Goal: Use online tool/utility: Utilize a website feature to perform a specific function

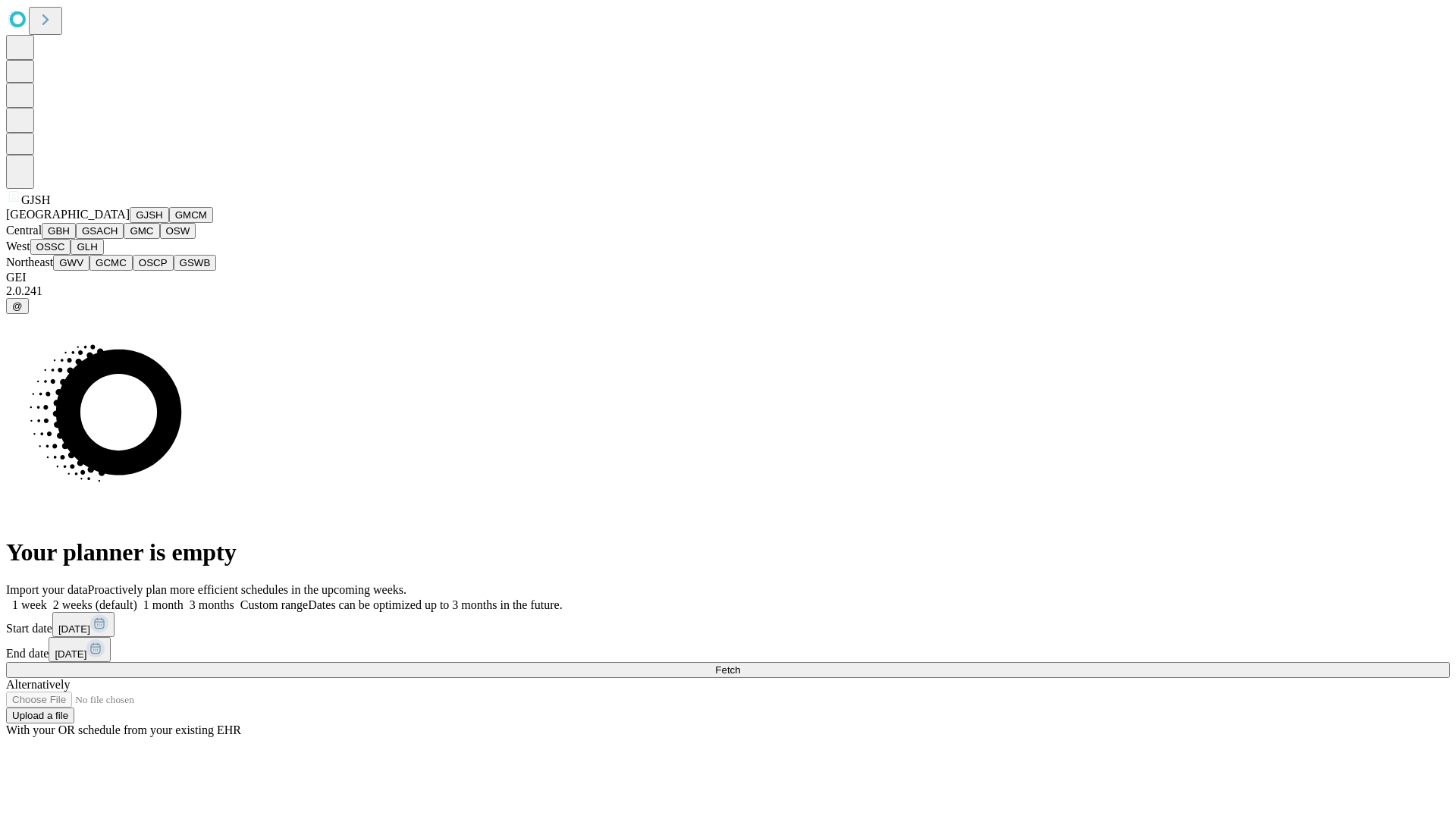
click at [130, 223] on button "GJSH" at bounding box center [149, 215] width 39 height 16
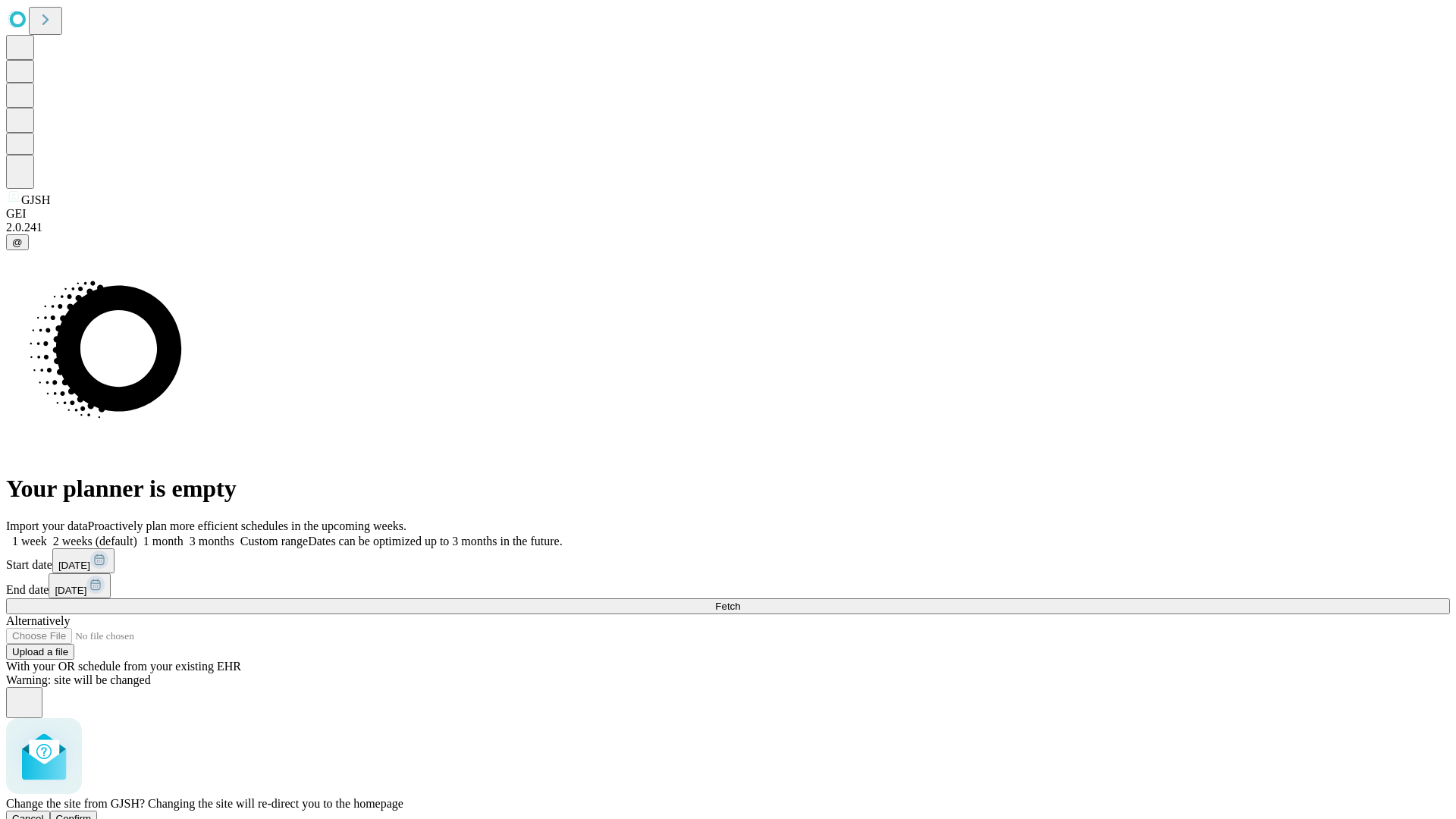
click at [92, 813] on span "Confirm" at bounding box center [74, 818] width 35 height 11
click at [138, 534] on label "2 weeks (default)" at bounding box center [92, 541] width 90 height 13
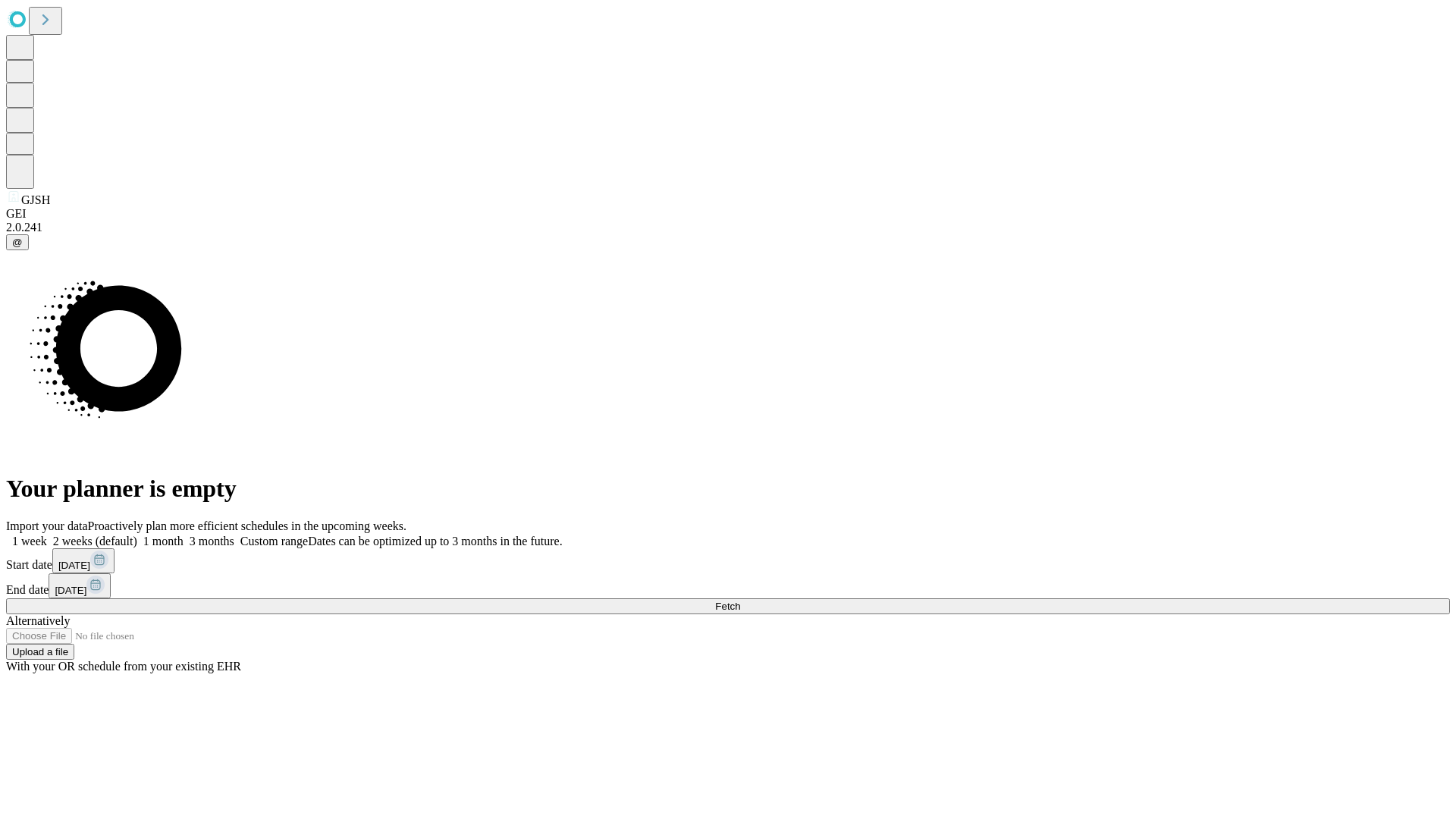
click at [740, 600] on span "Fetch" at bounding box center [728, 606] width 25 height 11
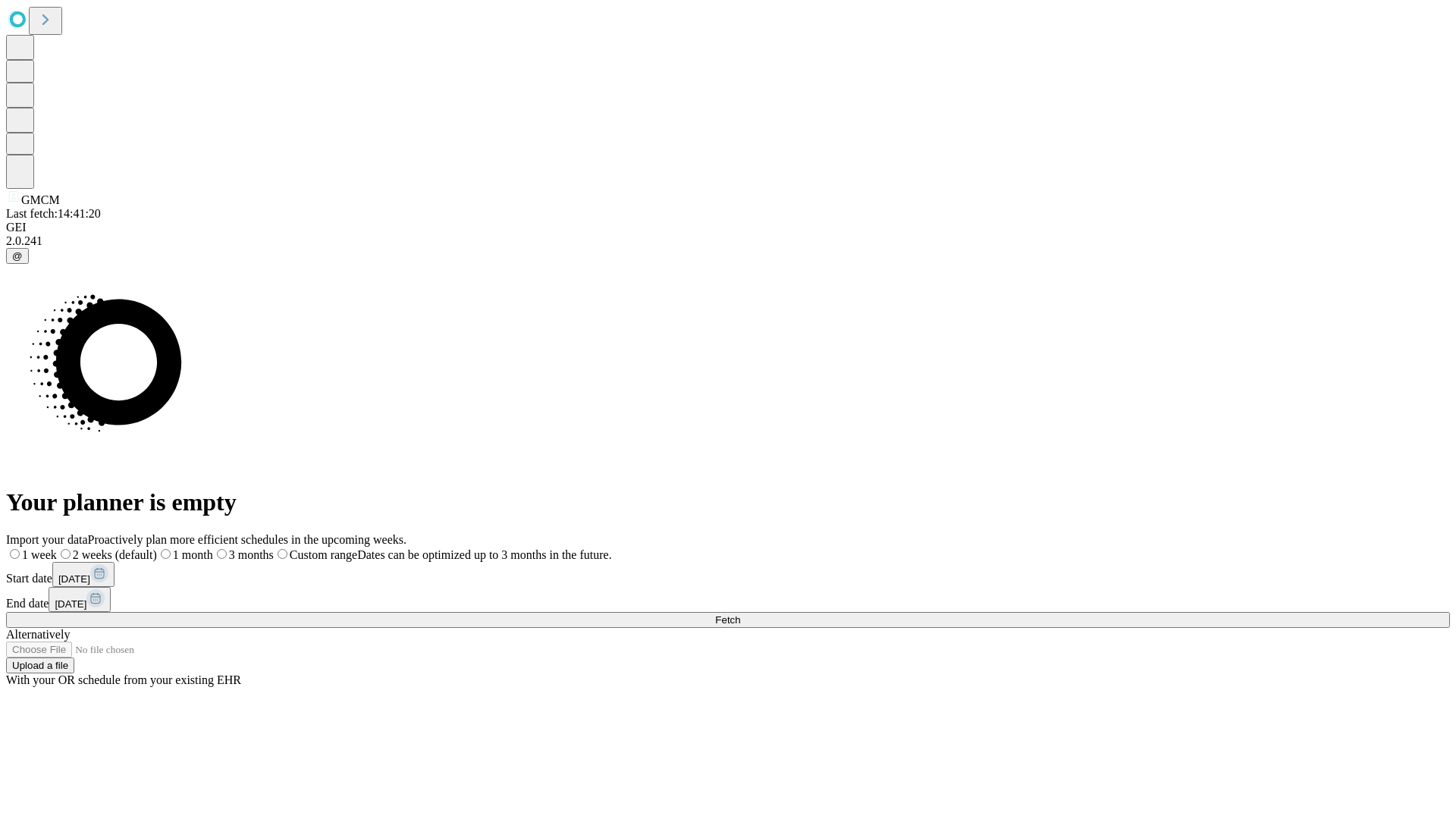
click at [157, 548] on label "2 weeks (default)" at bounding box center [107, 554] width 100 height 13
click at [740, 614] on span "Fetch" at bounding box center [728, 619] width 25 height 11
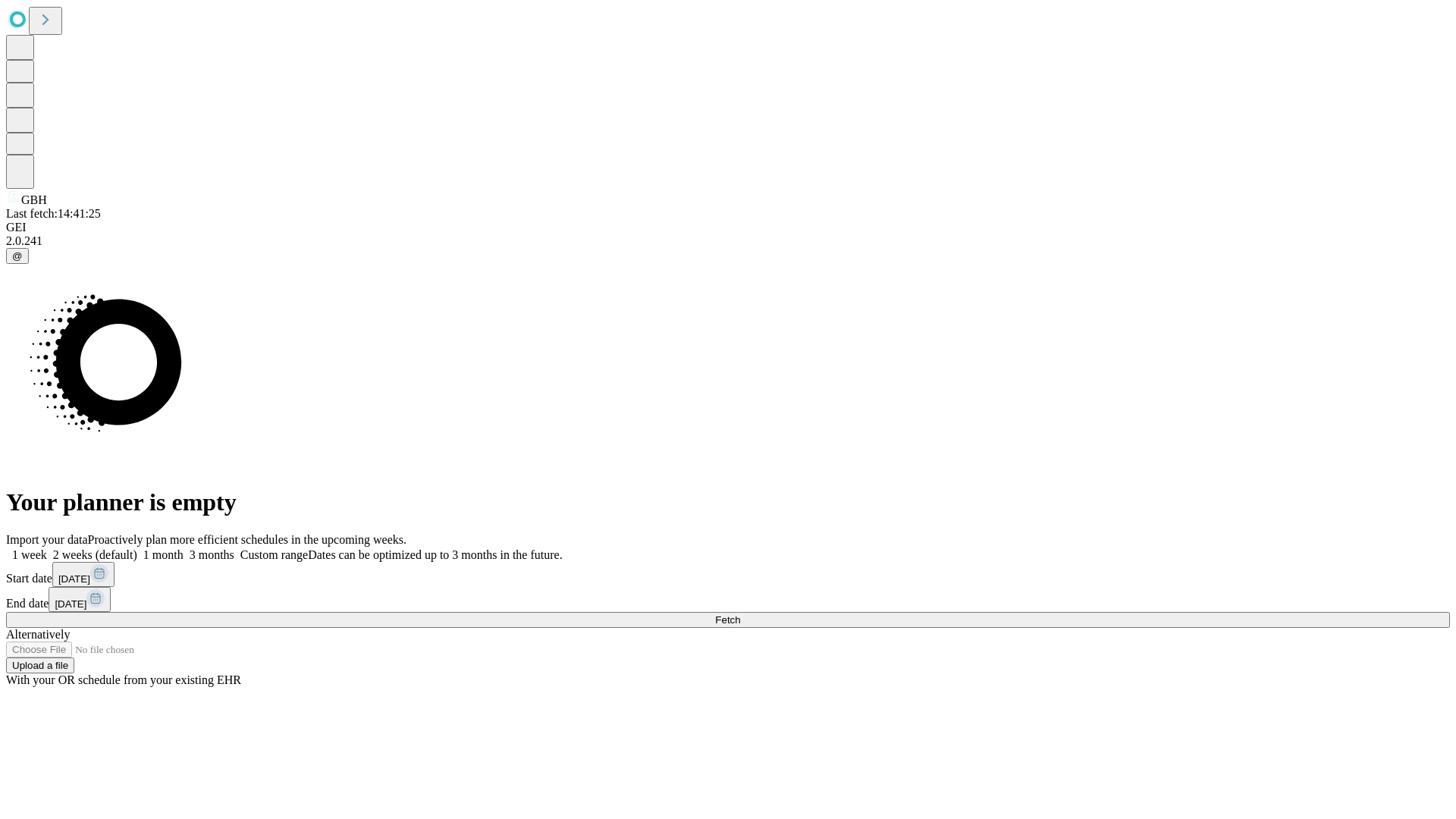
click at [138, 548] on label "2 weeks (default)" at bounding box center [92, 554] width 90 height 13
click at [740, 614] on span "Fetch" at bounding box center [728, 619] width 25 height 11
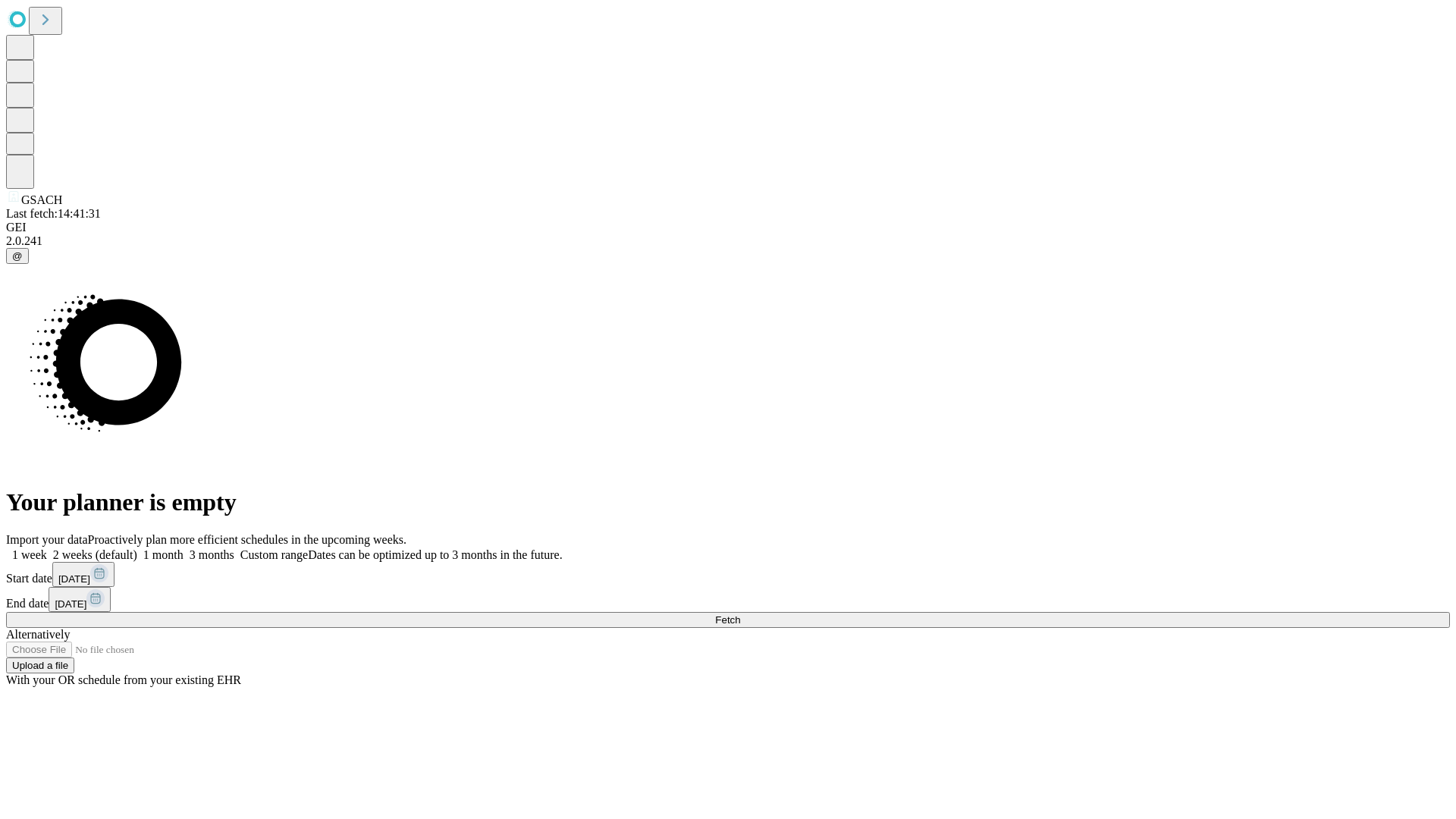
click at [138, 548] on label "2 weeks (default)" at bounding box center [92, 554] width 90 height 13
click at [740, 614] on span "Fetch" at bounding box center [728, 619] width 25 height 11
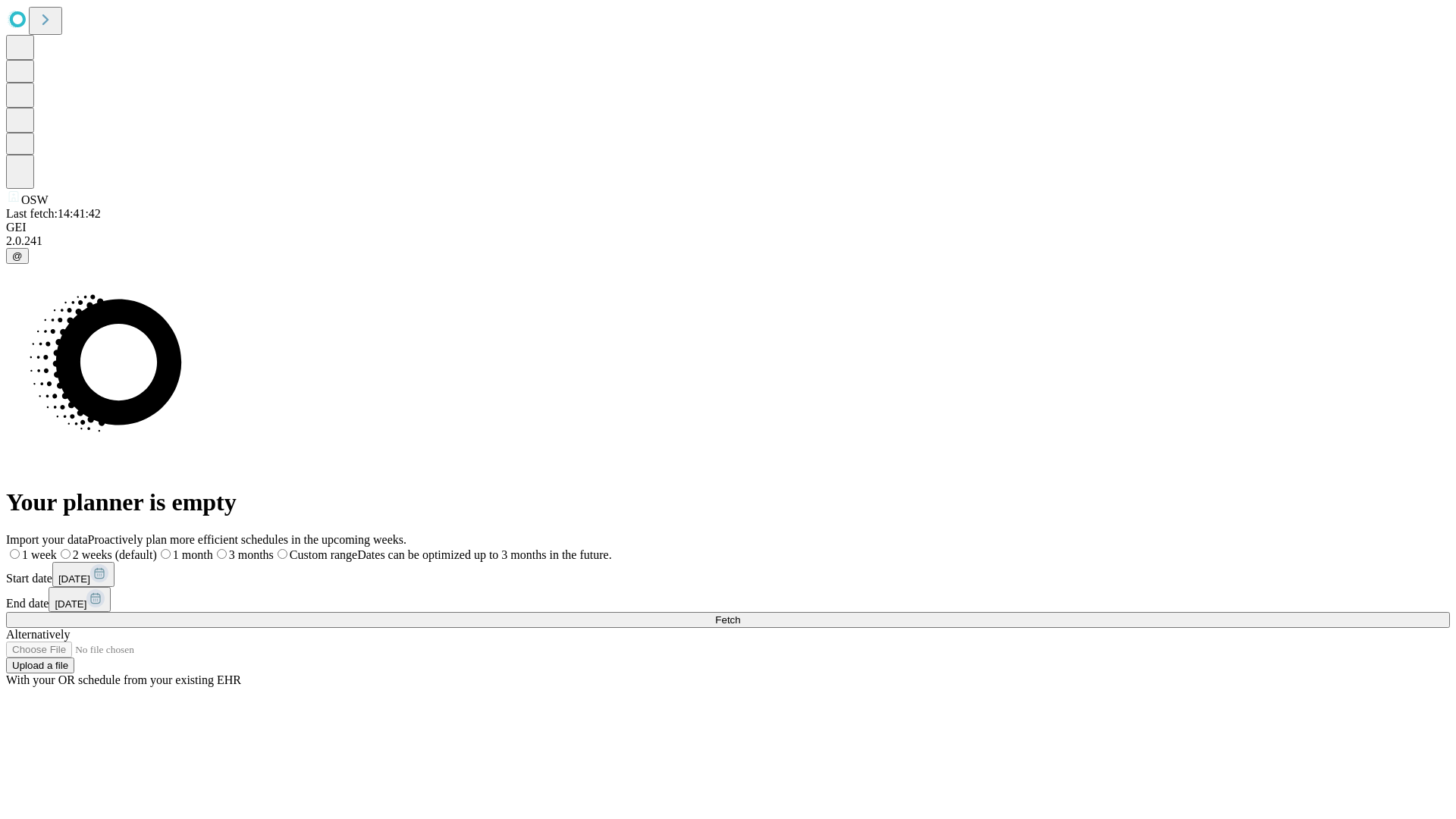
click at [157, 548] on label "2 weeks (default)" at bounding box center [107, 554] width 100 height 13
click at [740, 614] on span "Fetch" at bounding box center [728, 619] width 25 height 11
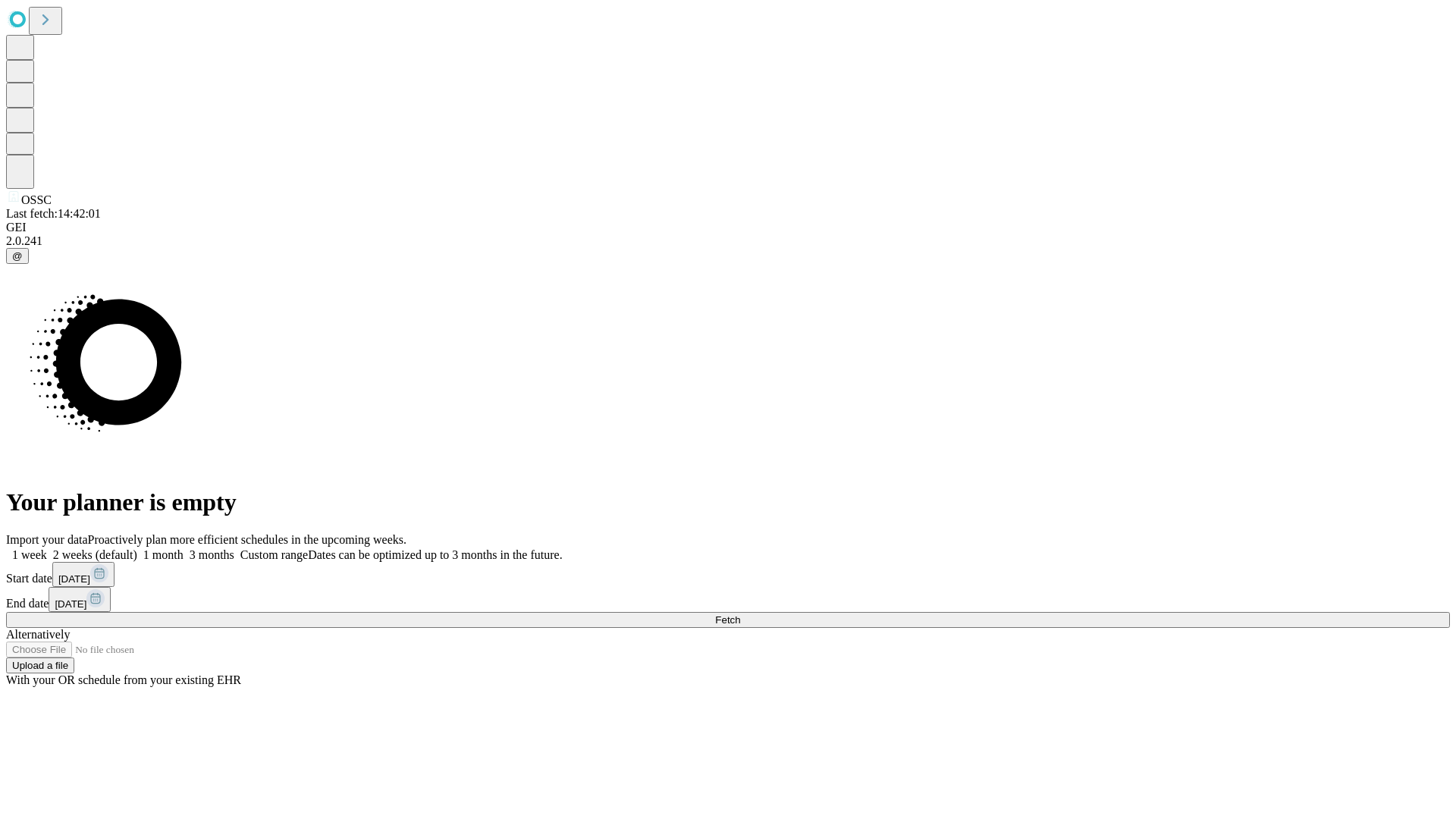
click at [138, 548] on label "2 weeks (default)" at bounding box center [92, 554] width 90 height 13
click at [740, 614] on span "Fetch" at bounding box center [728, 619] width 25 height 11
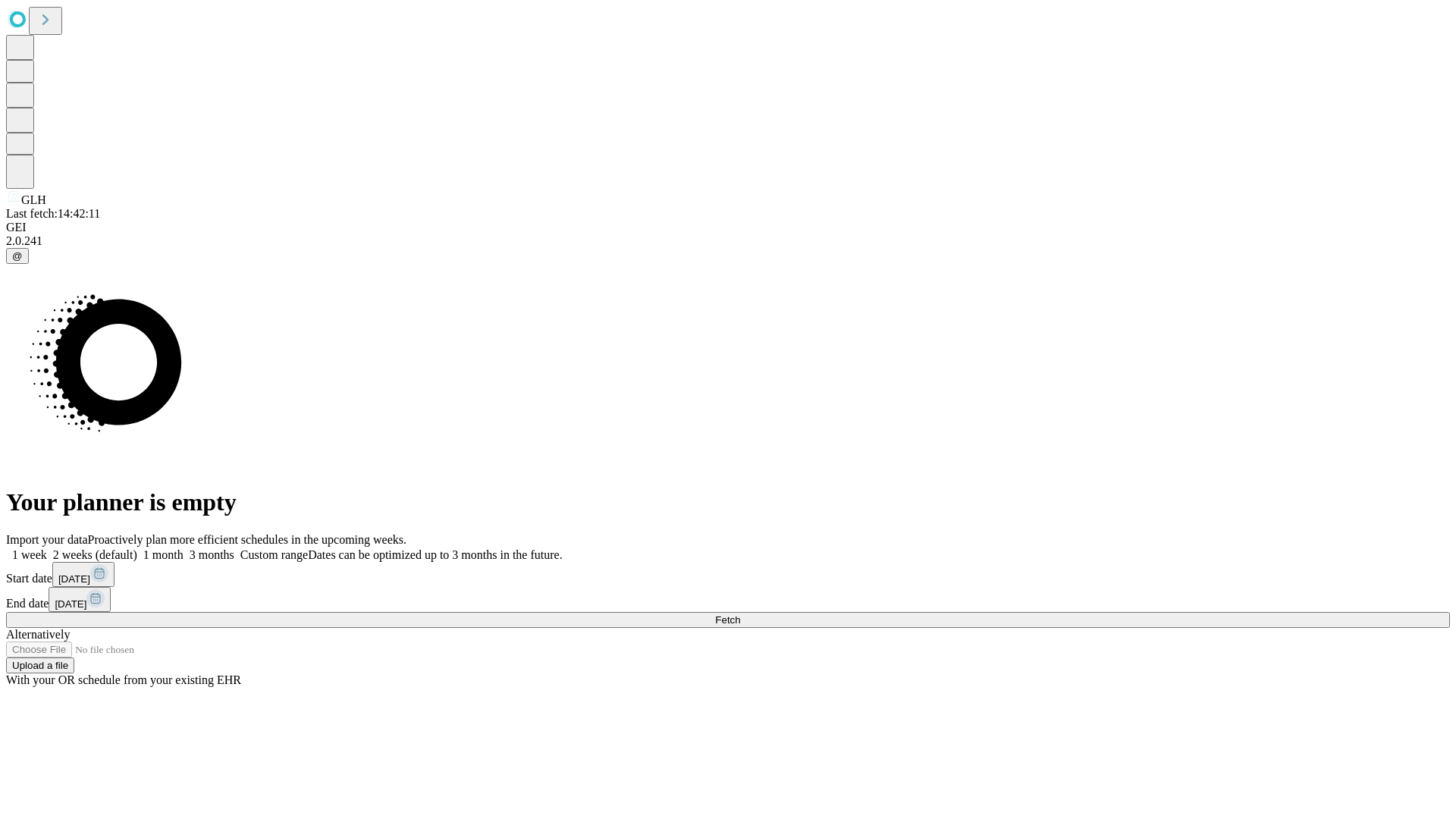
click at [740, 614] on span "Fetch" at bounding box center [728, 619] width 25 height 11
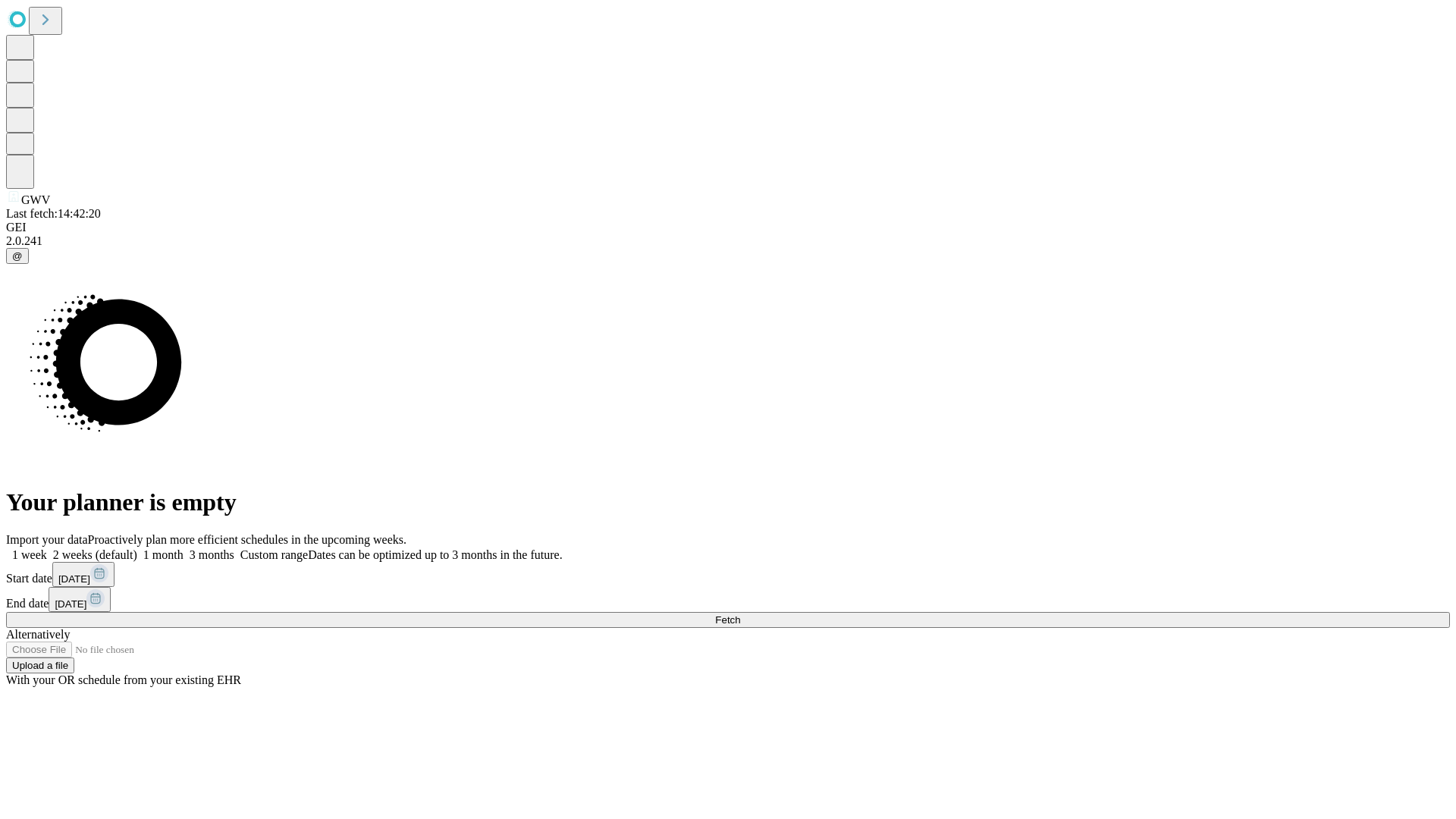
click at [138, 548] on label "2 weeks (default)" at bounding box center [92, 554] width 90 height 13
click at [740, 614] on span "Fetch" at bounding box center [728, 619] width 25 height 11
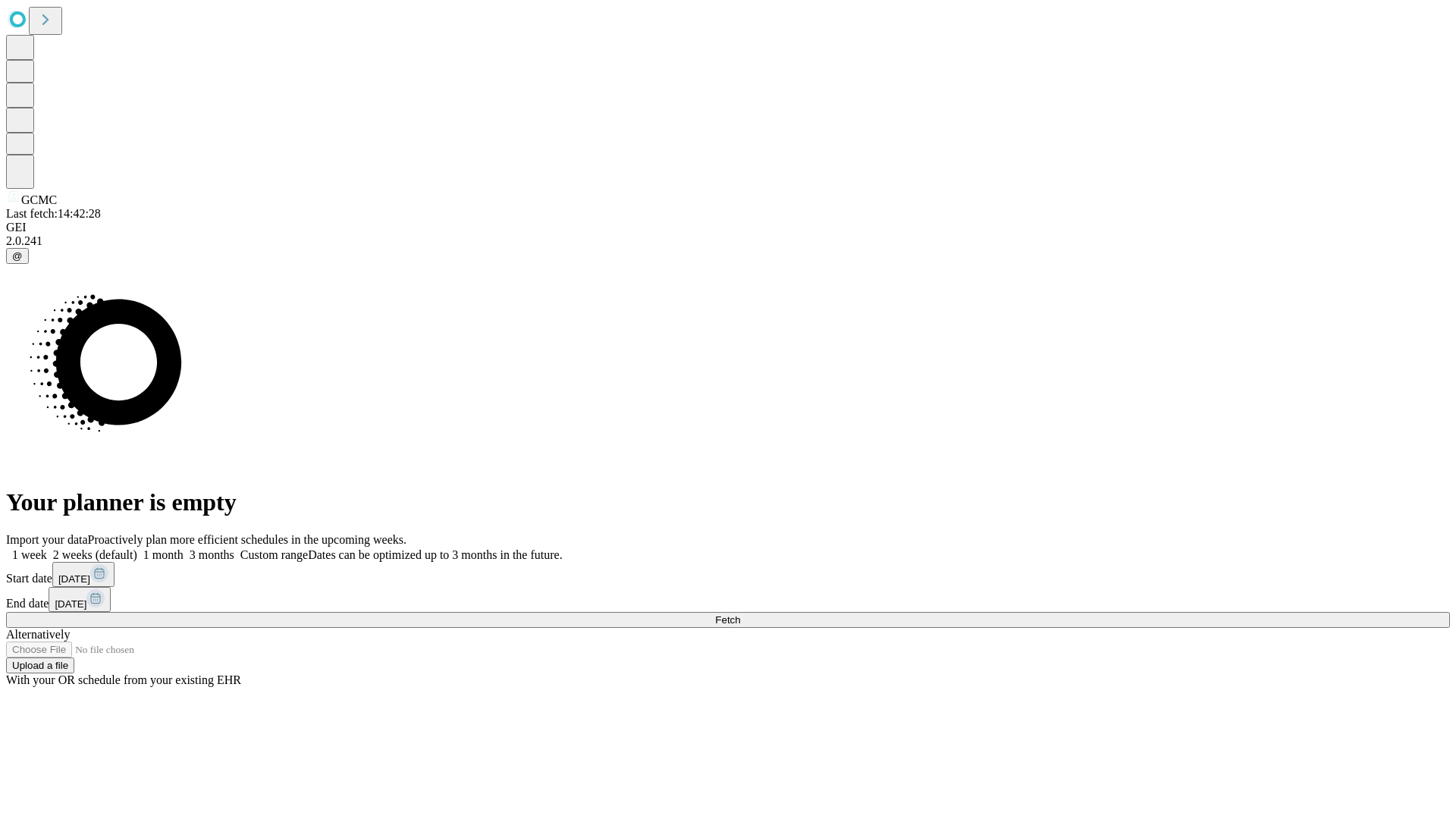
click at [138, 548] on label "2 weeks (default)" at bounding box center [92, 554] width 90 height 13
click at [740, 614] on span "Fetch" at bounding box center [728, 619] width 25 height 11
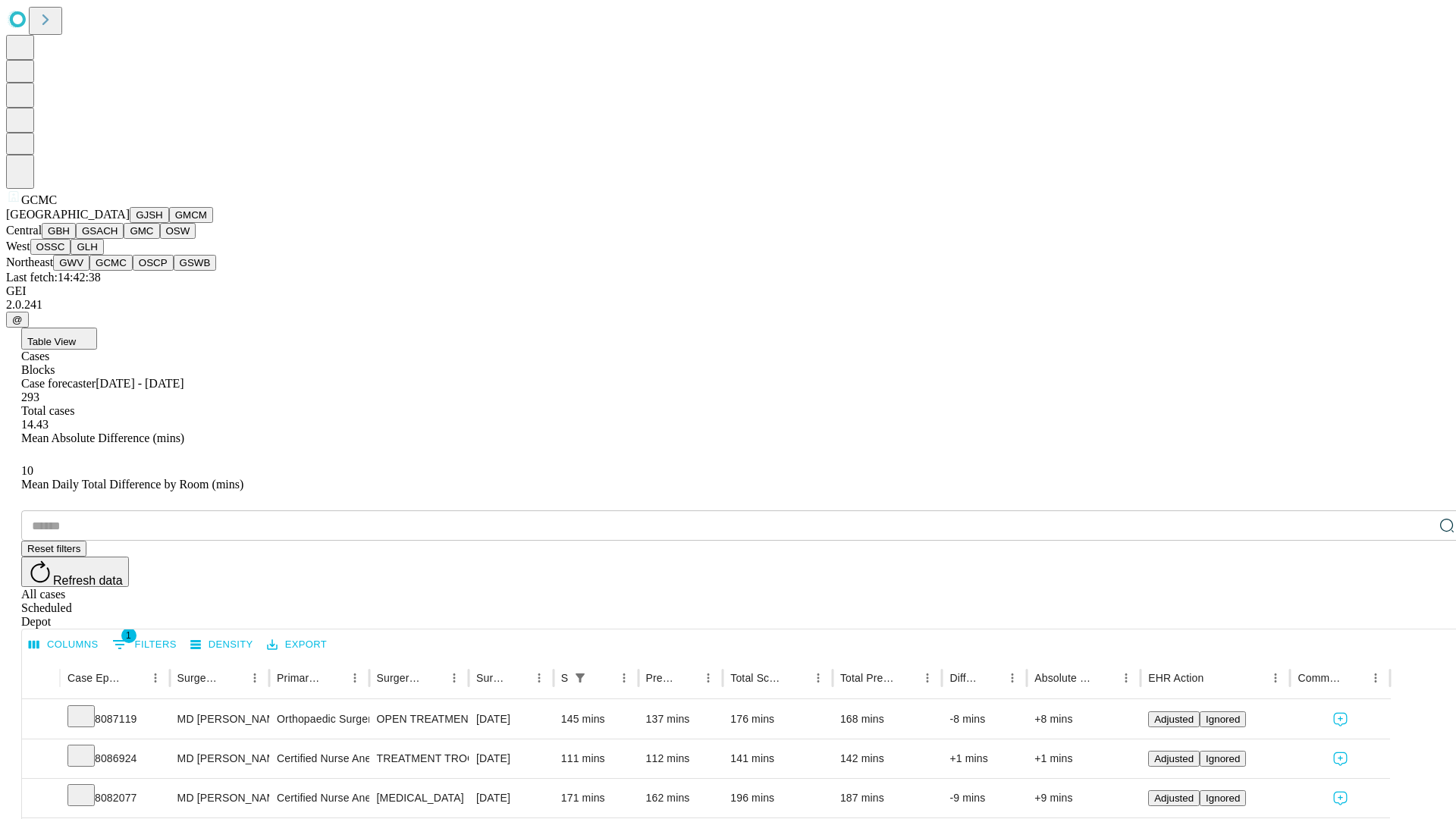
click at [133, 270] on button "OSCP" at bounding box center [153, 263] width 41 height 16
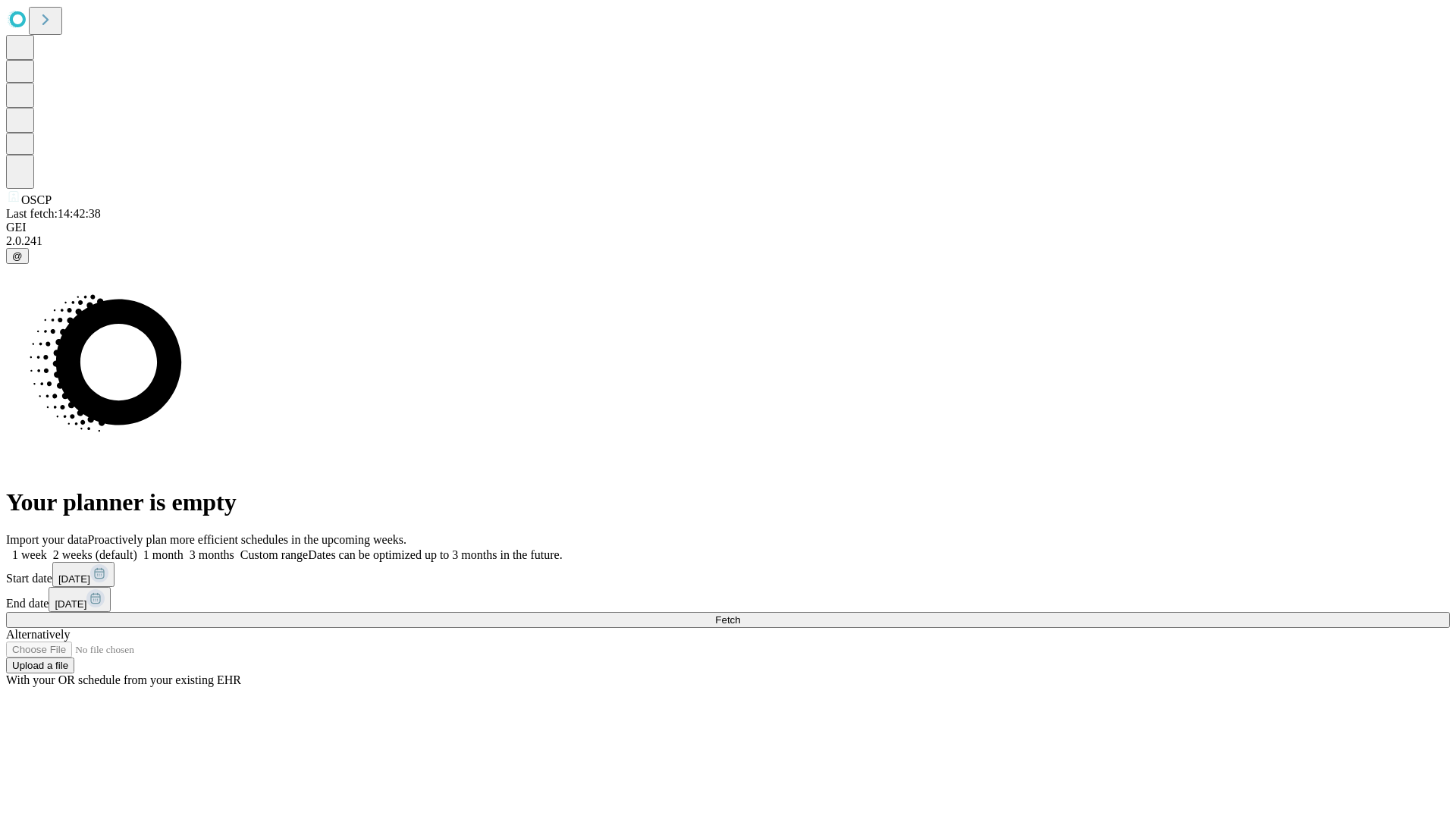
click at [740, 614] on span "Fetch" at bounding box center [728, 619] width 25 height 11
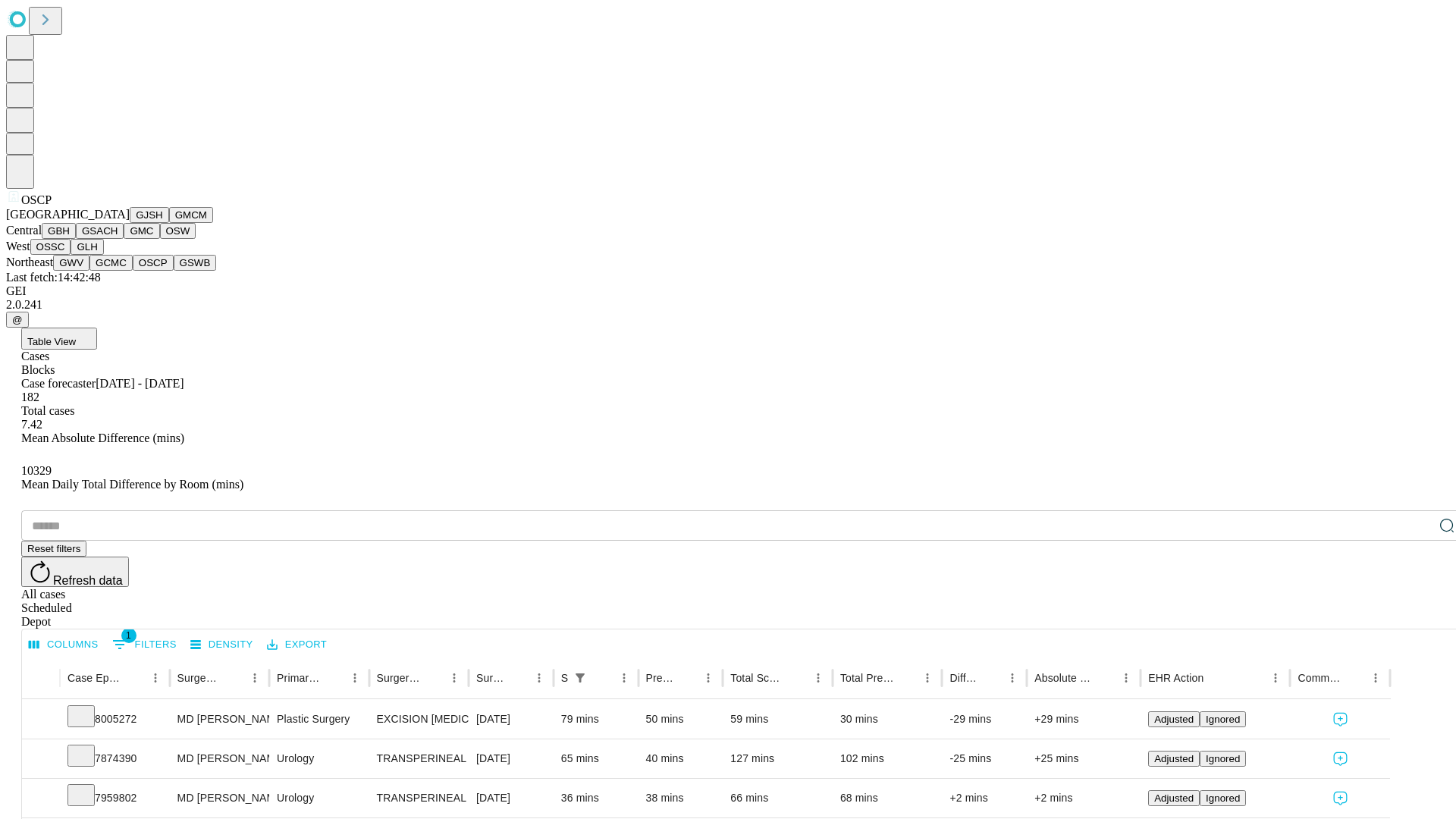
click at [174, 270] on button "GSWB" at bounding box center [196, 263] width 43 height 16
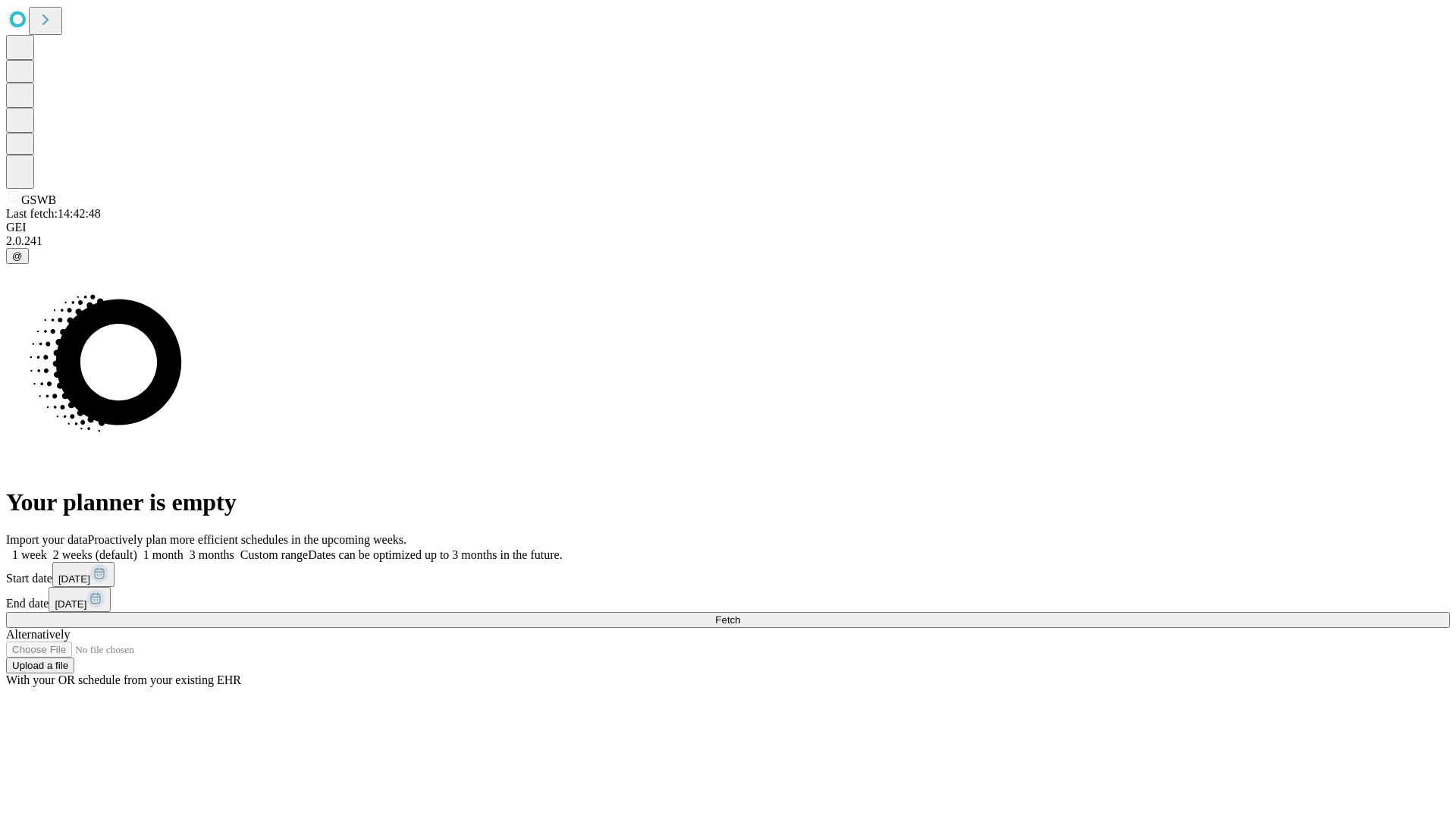
click at [138, 548] on label "2 weeks (default)" at bounding box center [92, 554] width 90 height 13
click at [740, 614] on span "Fetch" at bounding box center [728, 619] width 25 height 11
